Goal: Obtain resource: Obtain resource

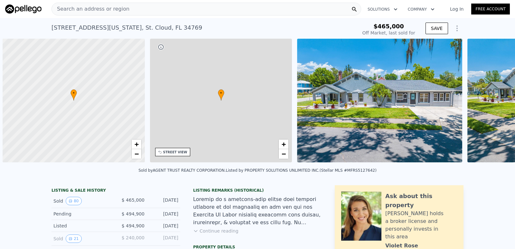
scroll to position [0, 3]
